Goal: Navigation & Orientation: Go to known website

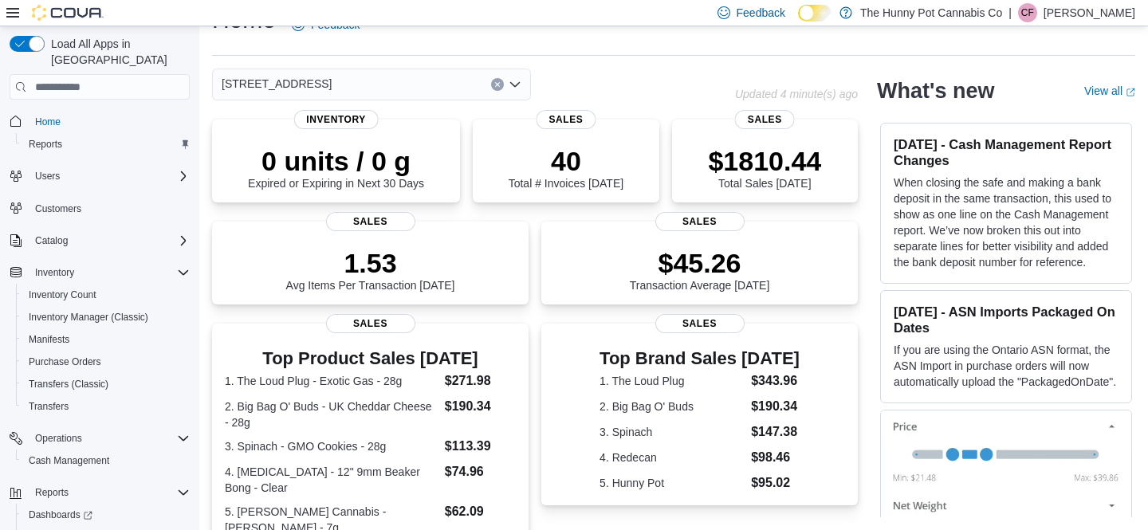
scroll to position [410, 0]
